Goal: Task Accomplishment & Management: Use online tool/utility

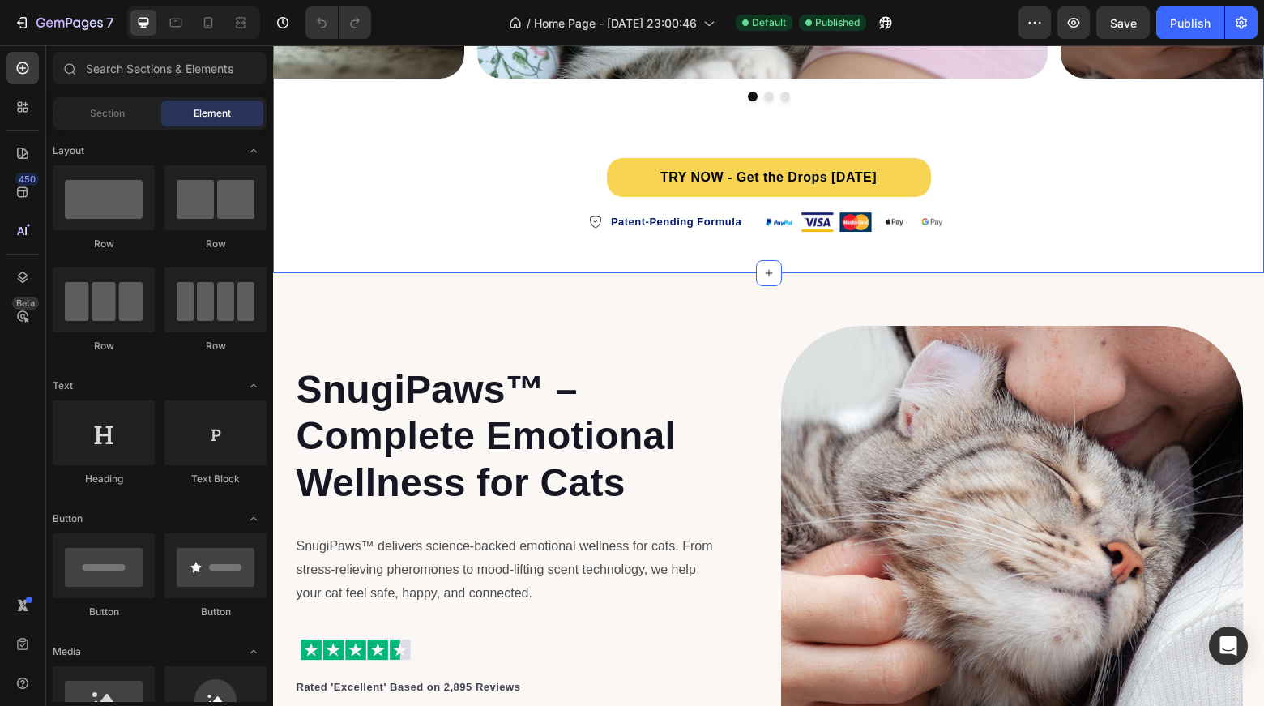
scroll to position [648, 0]
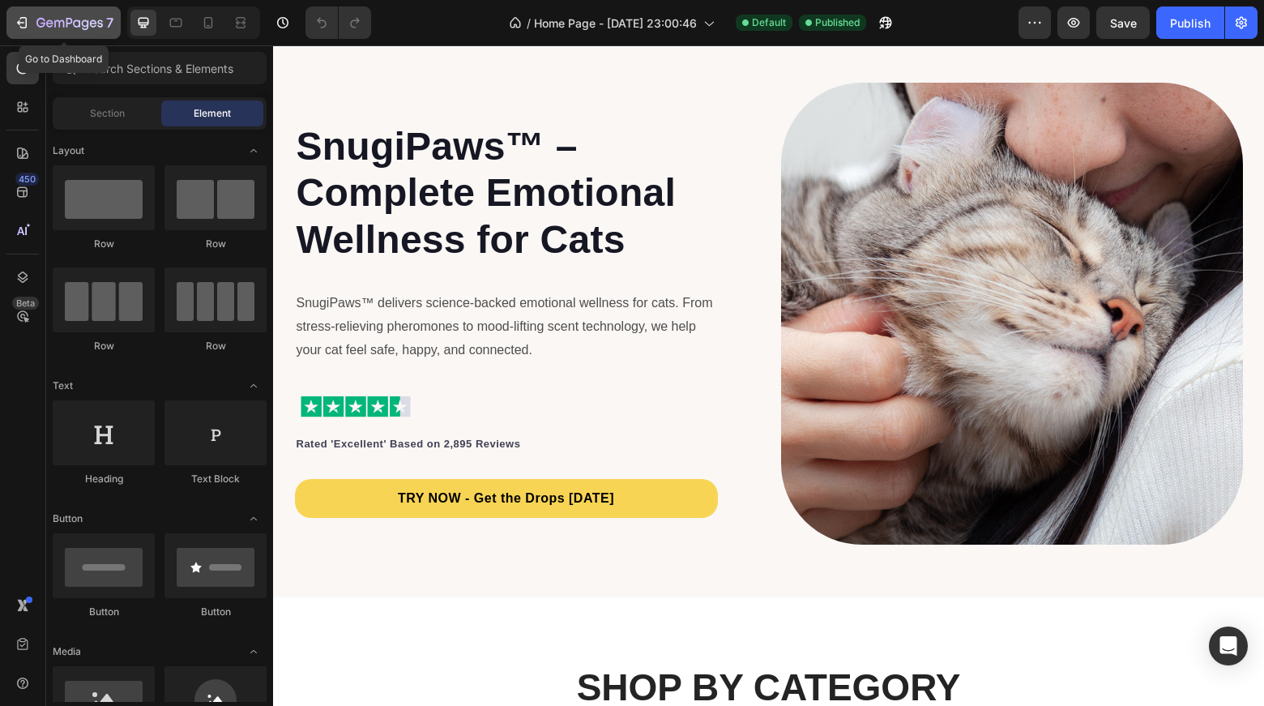
click at [24, 22] on icon "button" at bounding box center [22, 23] width 16 height 16
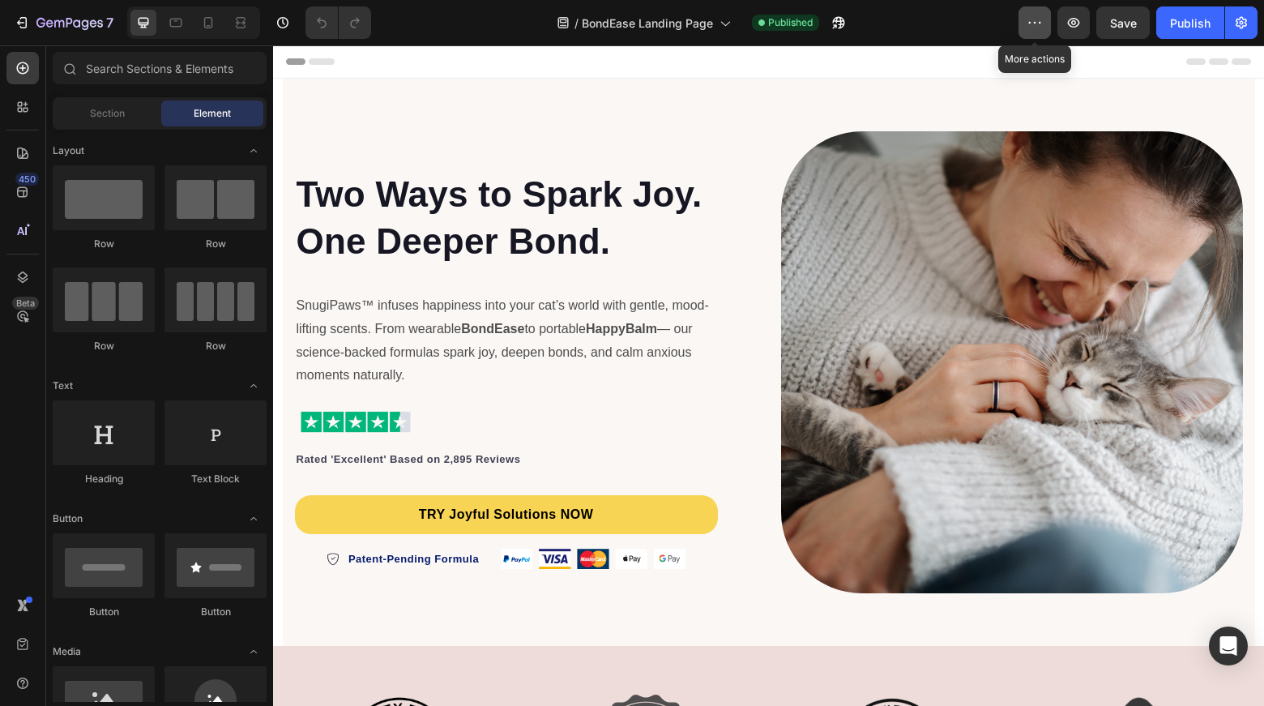
click at [1040, 26] on icon "button" at bounding box center [1035, 23] width 16 height 16
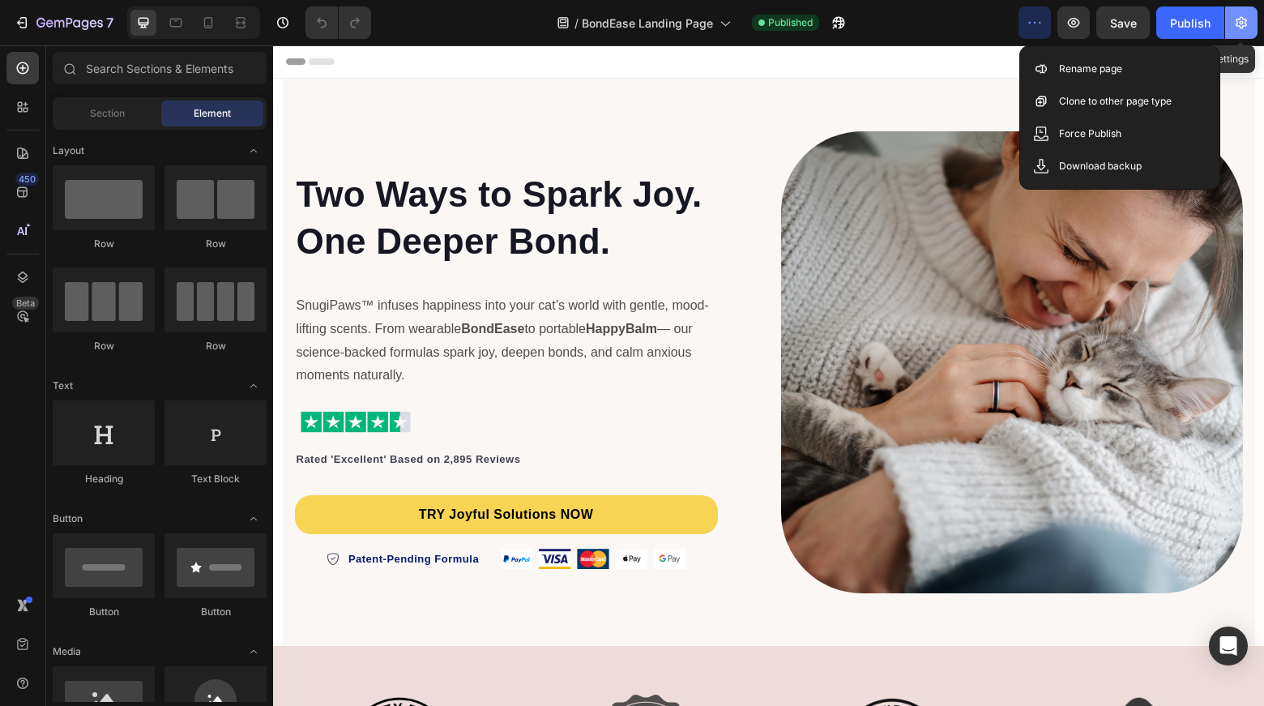
click at [1238, 28] on icon "button" at bounding box center [1241, 23] width 16 height 16
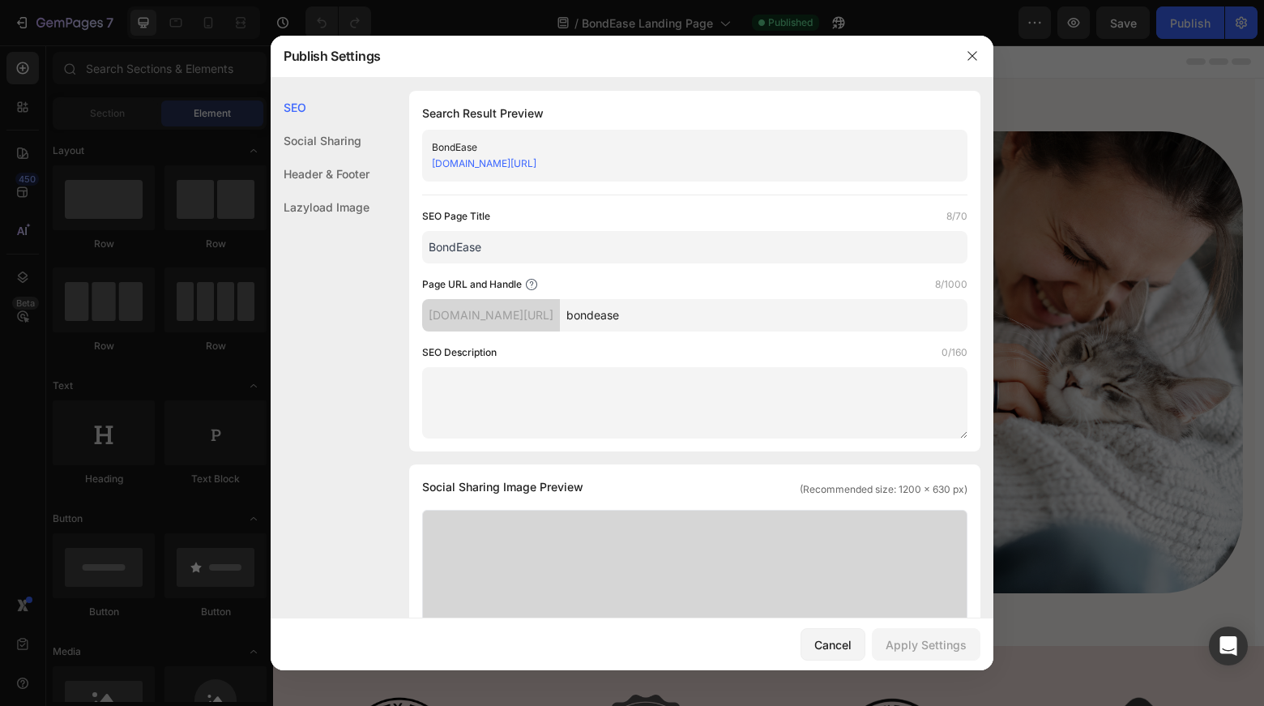
scroll to position [81, 0]
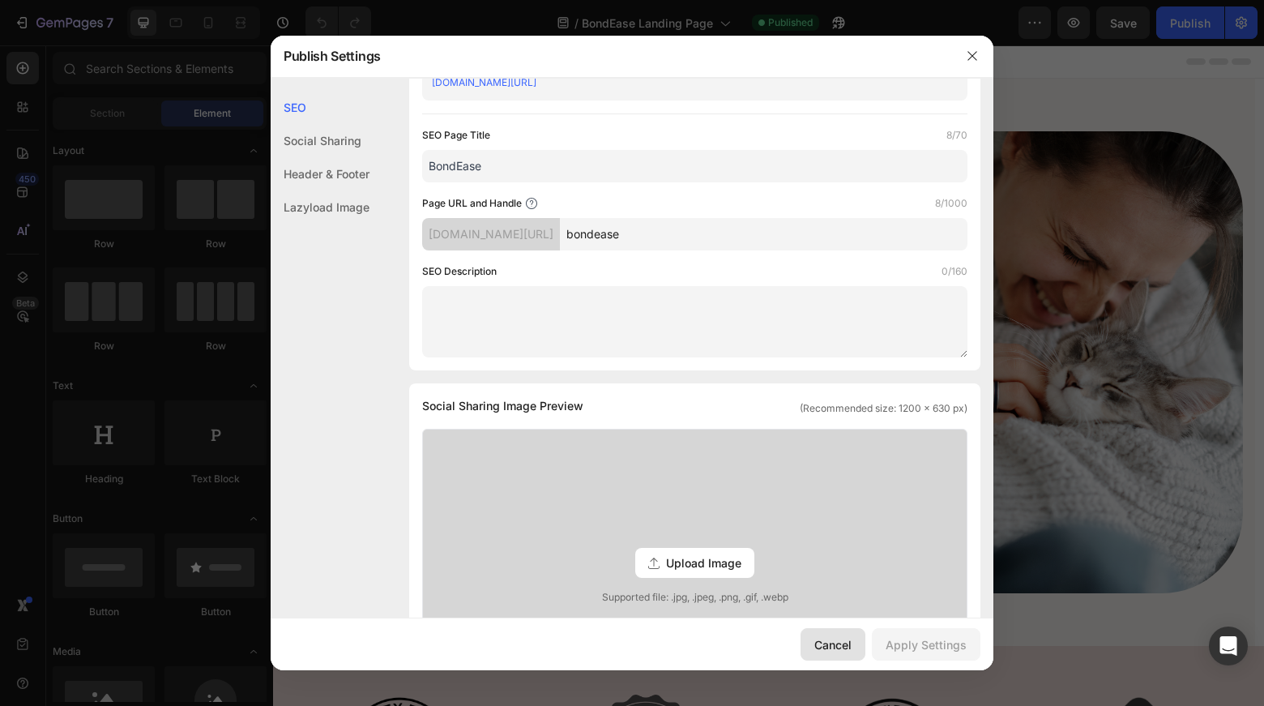
drag, startPoint x: 812, startPoint y: 640, endPoint x: 542, endPoint y: 583, distance: 275.9
click at [812, 640] on button "Cancel" at bounding box center [833, 644] width 65 height 32
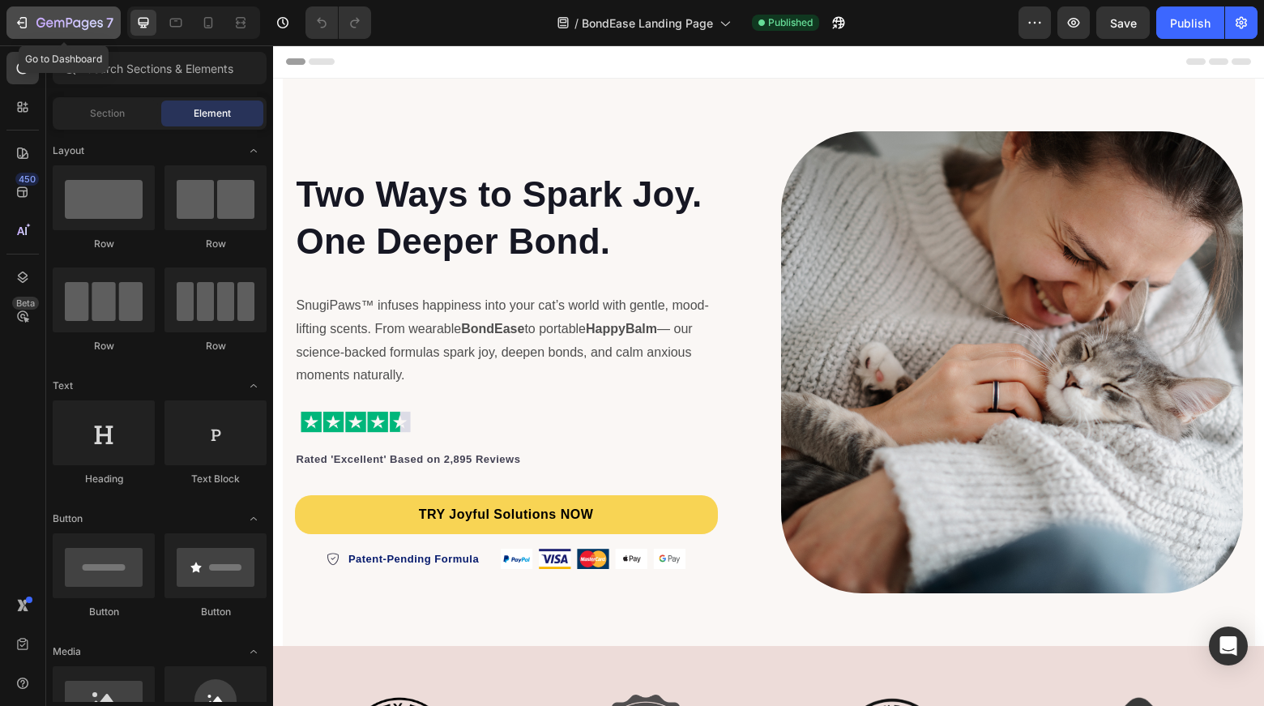
click at [23, 22] on icon "button" at bounding box center [22, 23] width 16 height 16
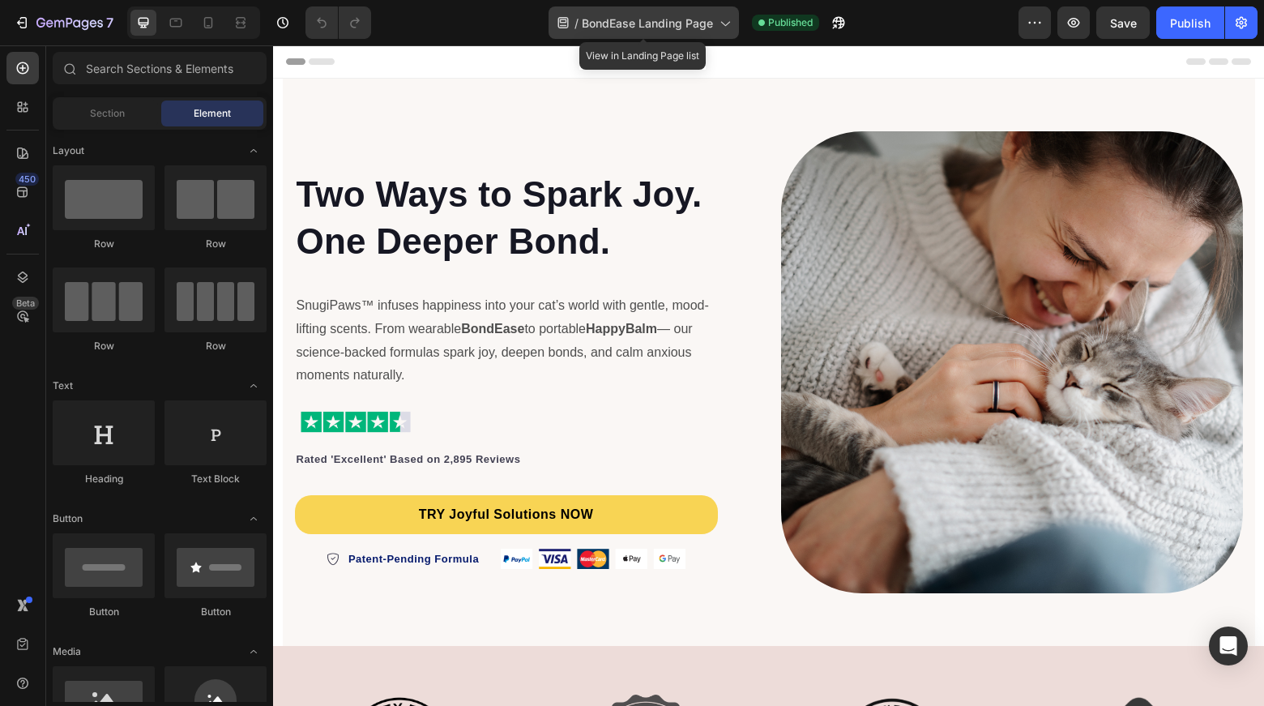
click at [716, 28] on icon at bounding box center [724, 23] width 16 height 16
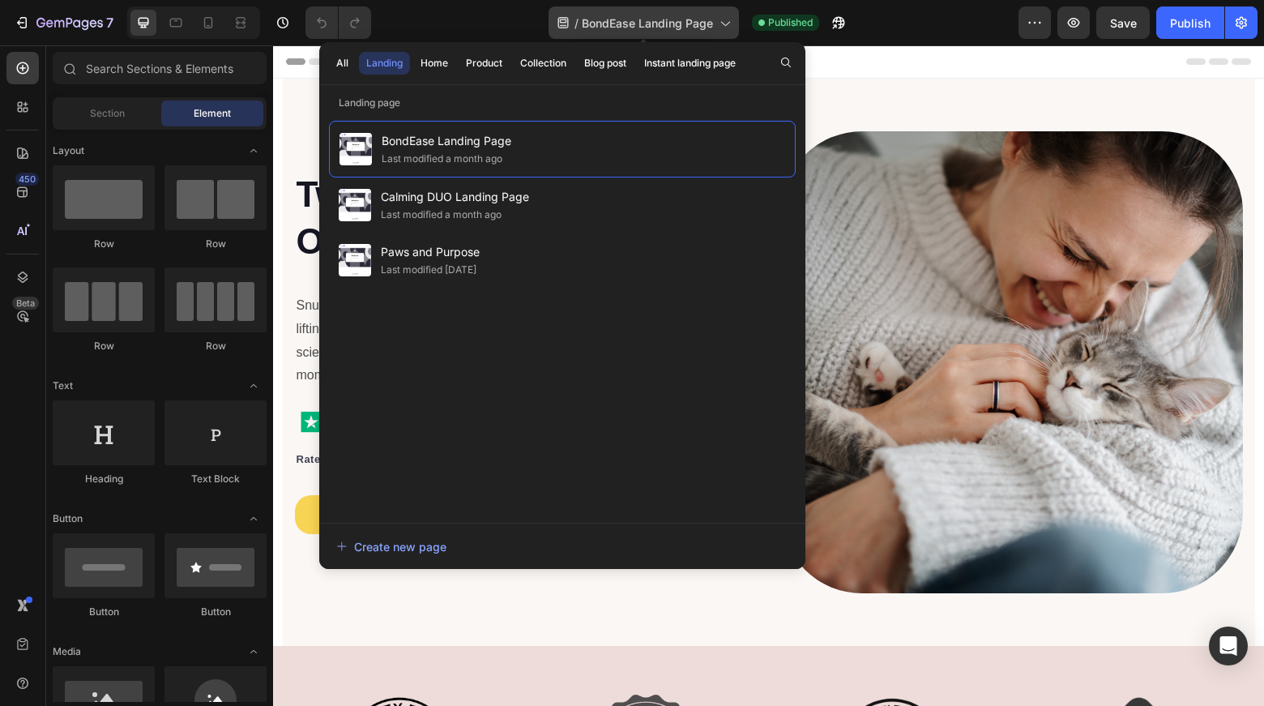
click at [716, 28] on icon at bounding box center [724, 23] width 16 height 16
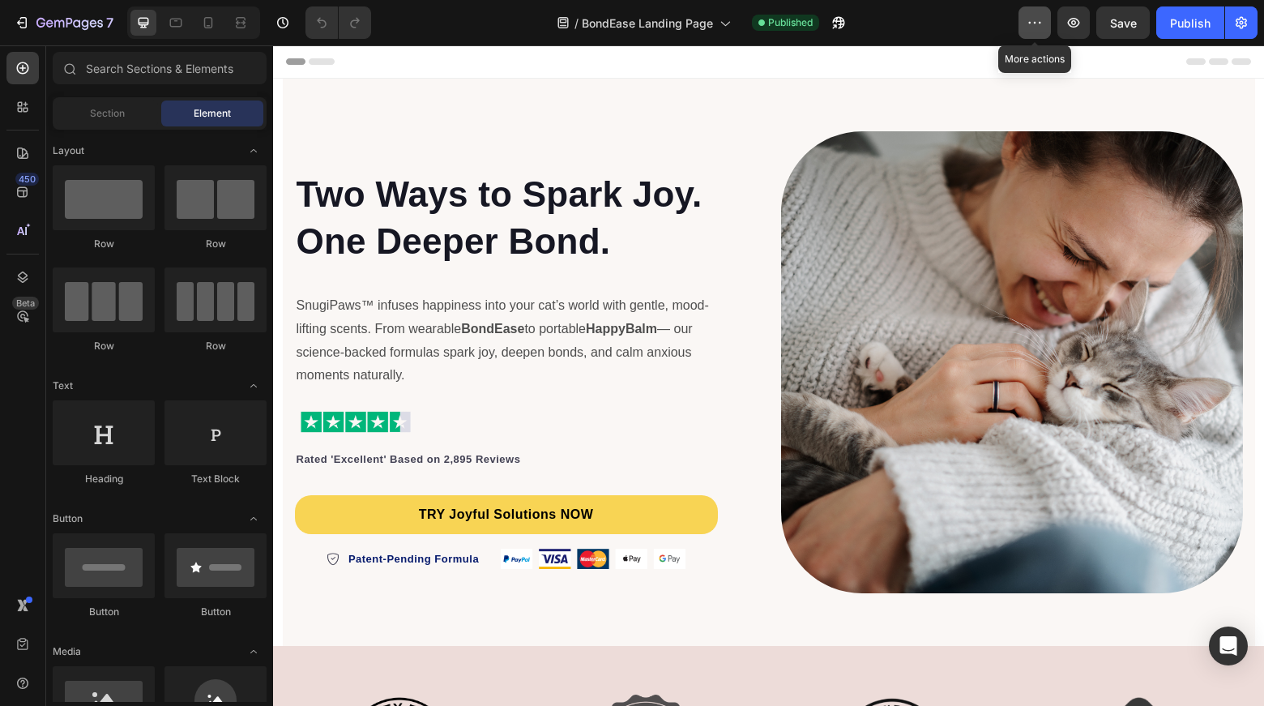
click at [1027, 19] on icon "button" at bounding box center [1035, 23] width 16 height 16
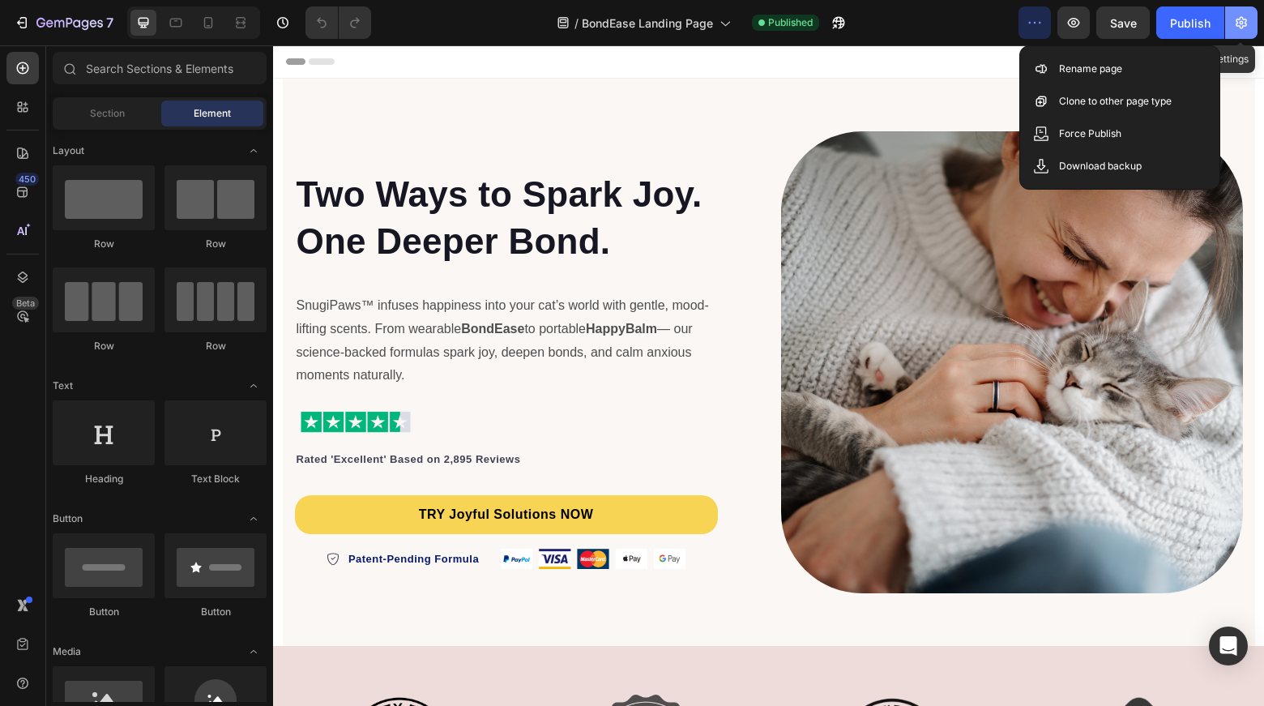
click at [1233, 18] on button "button" at bounding box center [1241, 22] width 32 height 32
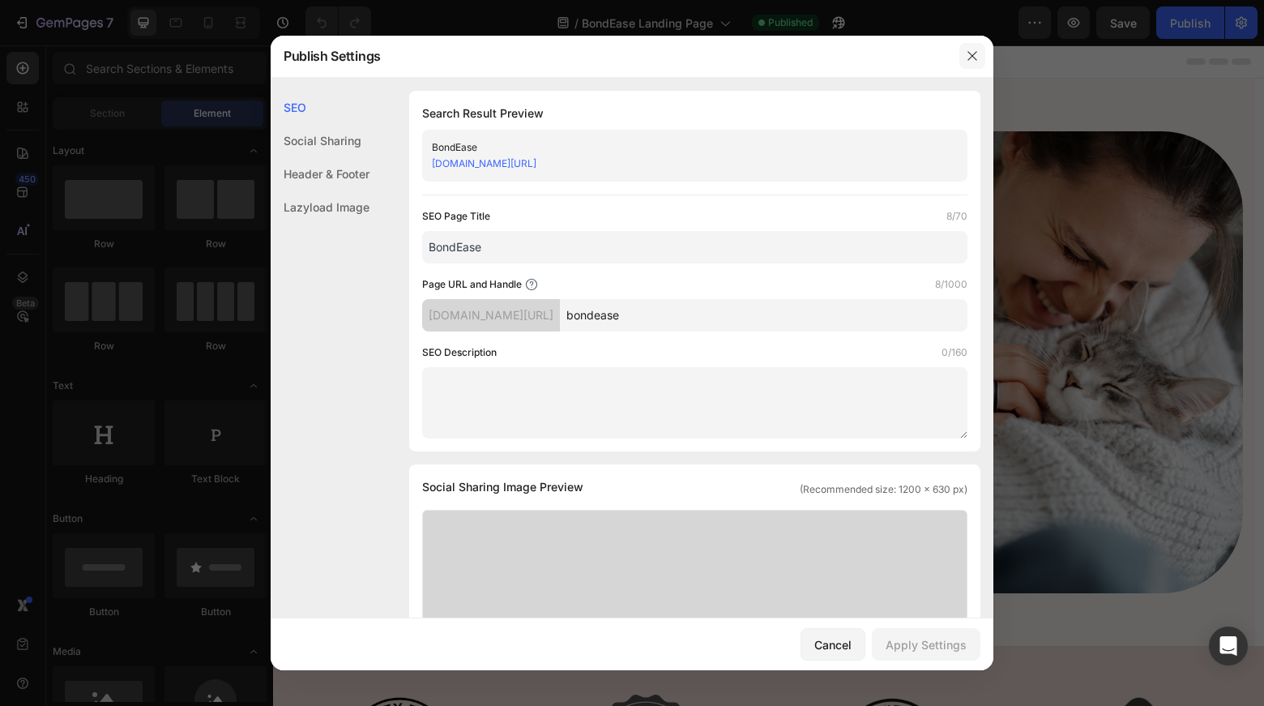
click at [972, 52] on icon "button" at bounding box center [972, 55] width 13 height 13
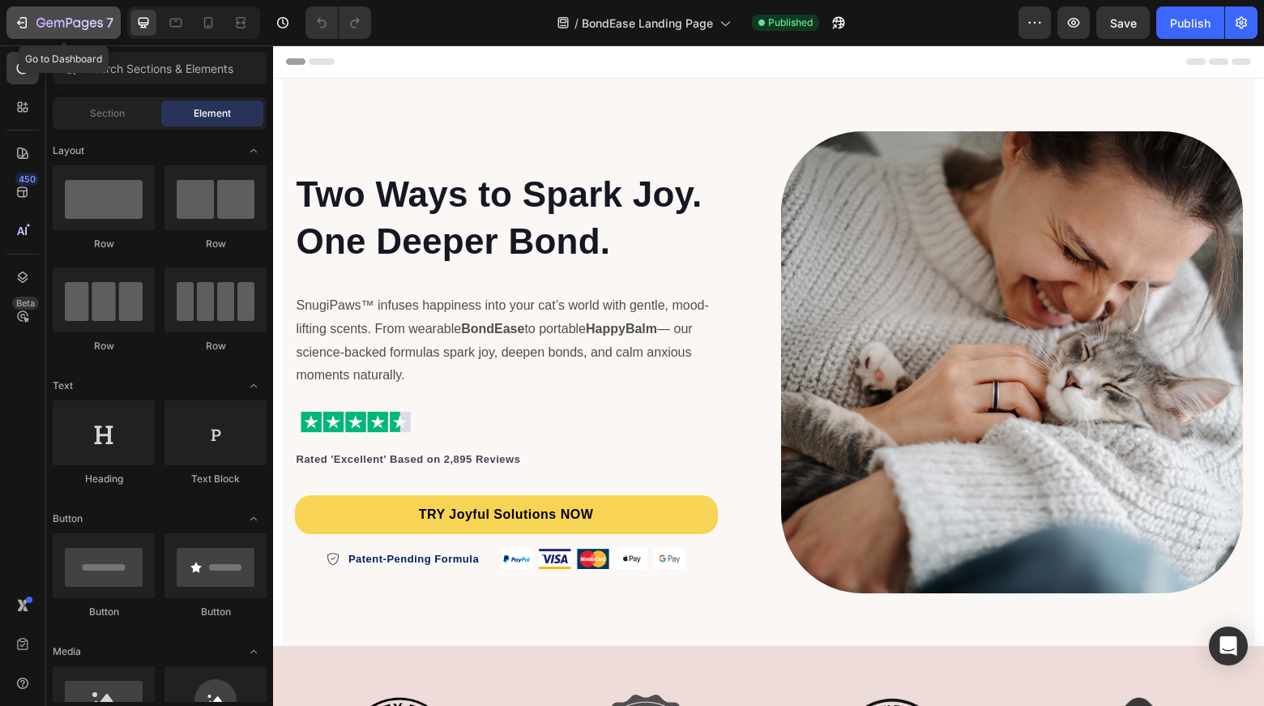
click at [13, 20] on button "7" at bounding box center [63, 22] width 114 height 32
click at [24, 21] on icon "button" at bounding box center [22, 23] width 16 height 16
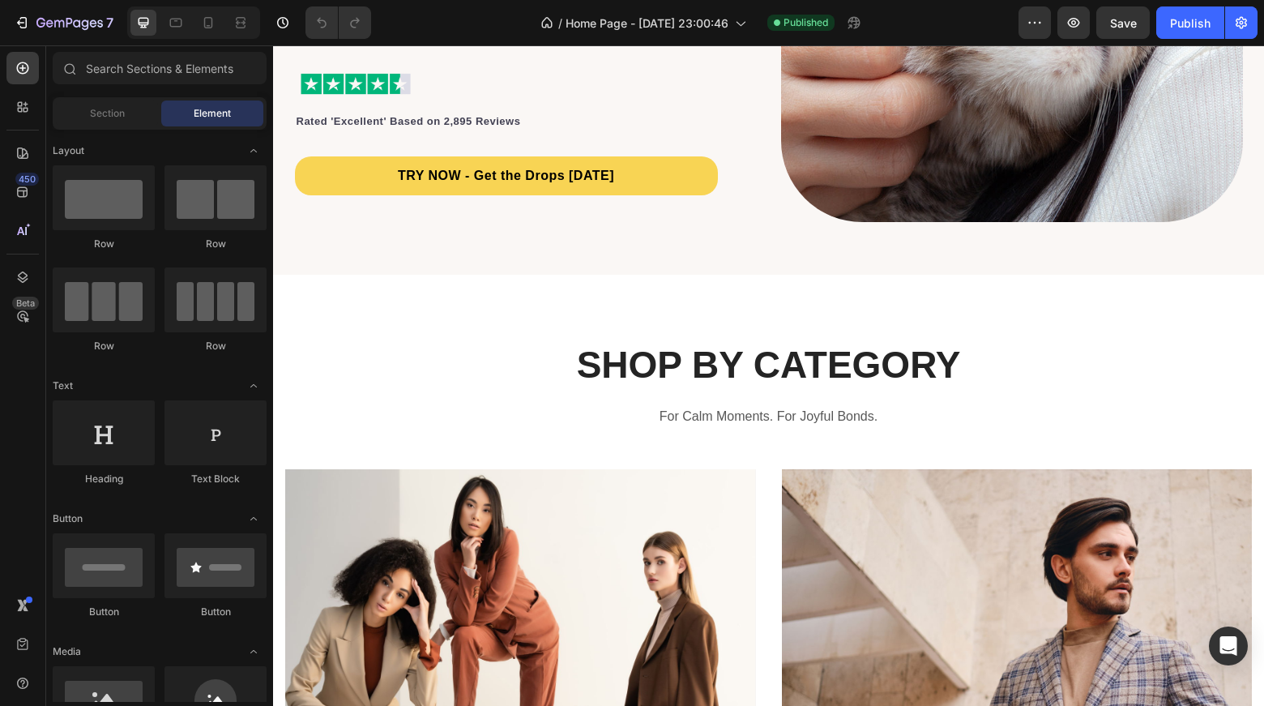
scroll to position [972, 0]
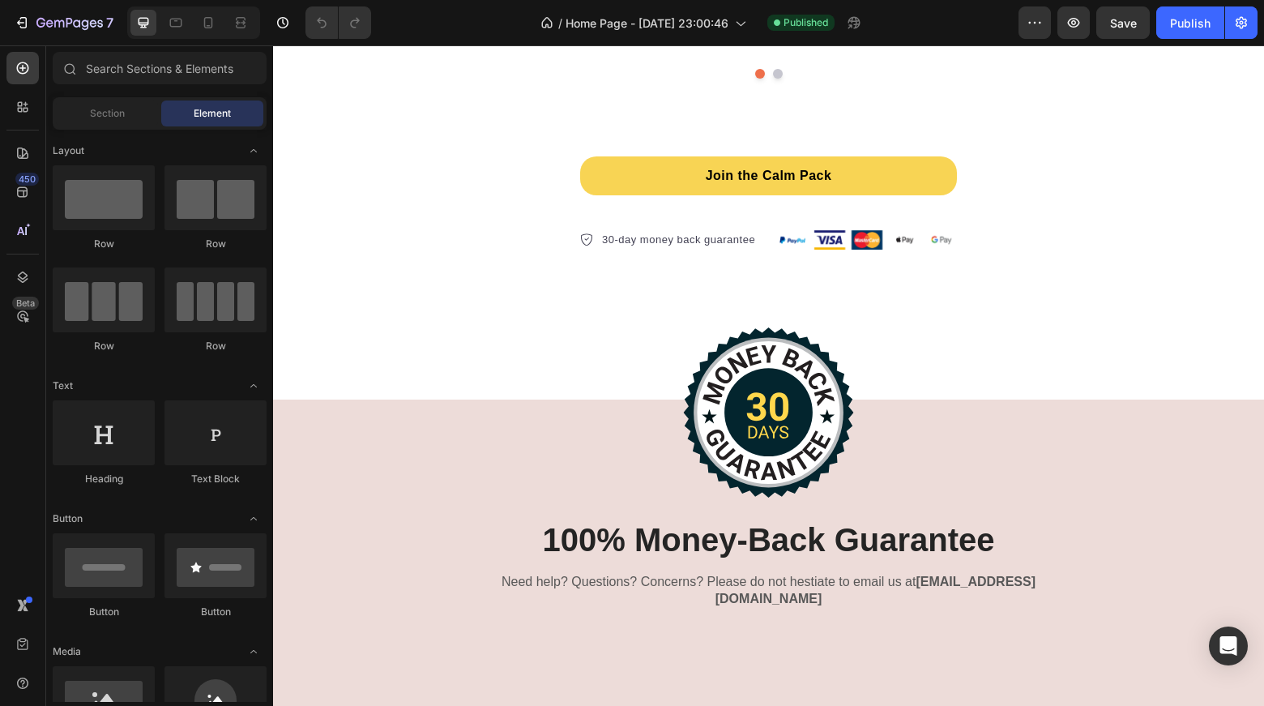
scroll to position [6411, 0]
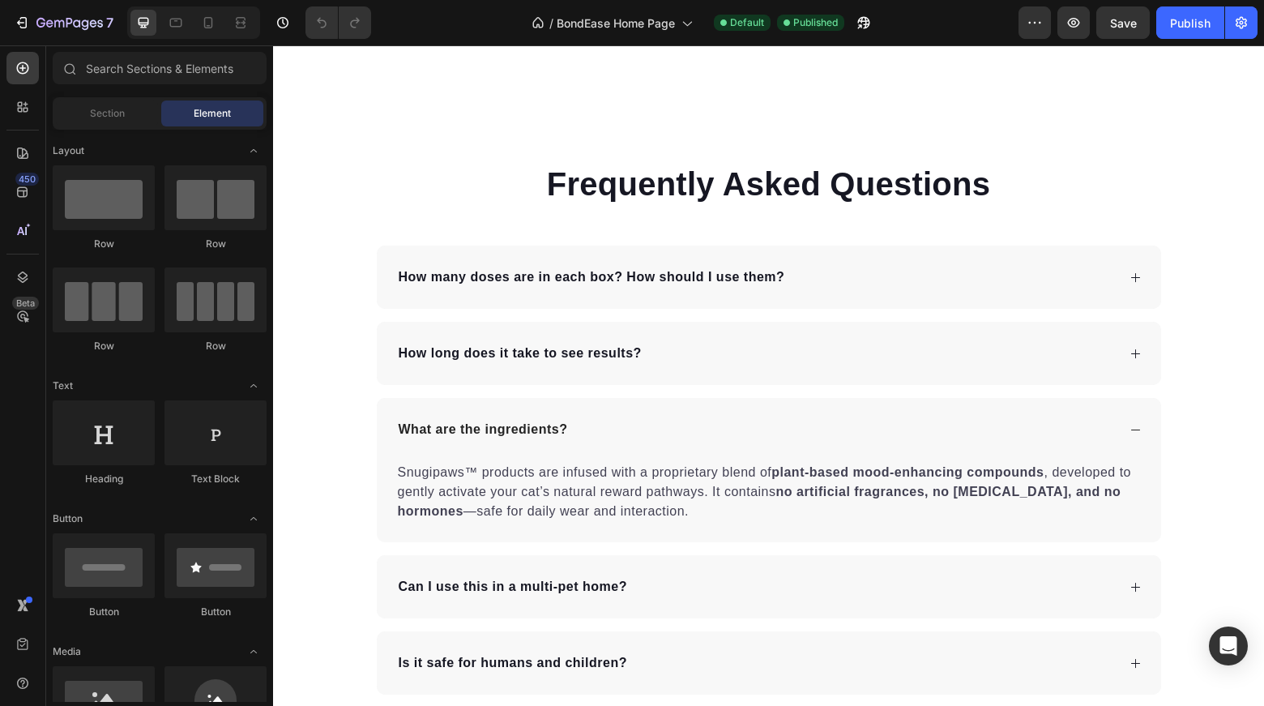
scroll to position [8833, 0]
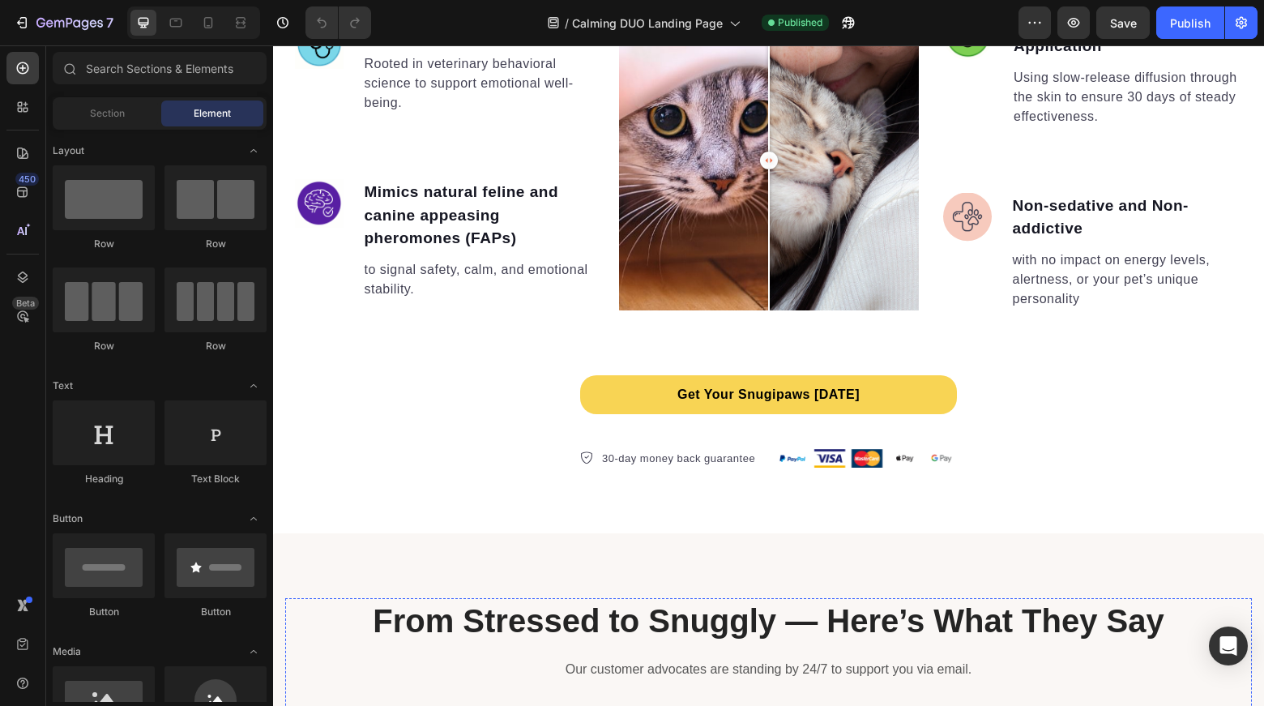
scroll to position [2411, 0]
